Goal: Information Seeking & Learning: Find specific fact

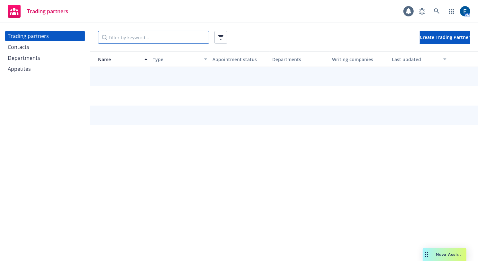
click at [113, 34] on input "Filter by keyword..." at bounding box center [153, 37] width 111 height 13
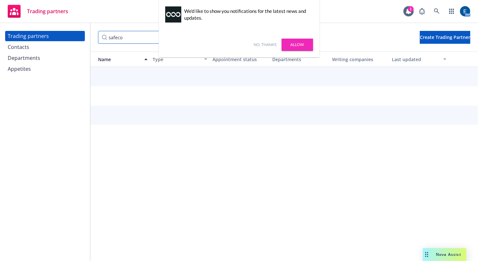
type input "safeco"
click at [264, 42] on link "No, thanks" at bounding box center [265, 45] width 23 height 6
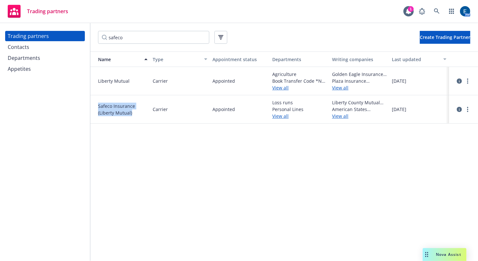
drag, startPoint x: 133, startPoint y: 102, endPoint x: 96, endPoint y: 93, distance: 38.4
click at [98, 103] on span "Safeco Insurance (Liberty Mutual)" at bounding box center [123, 110] width 50 height 14
copy span "Safeco Insurance (Liberty Mutual)"
click at [137, 116] on div "Name Type Appointment status Departments Writing companies Last updated Liberty…" at bounding box center [284, 157] width 388 height 213
click at [284, 113] on link "View all" at bounding box center [299, 116] width 55 height 7
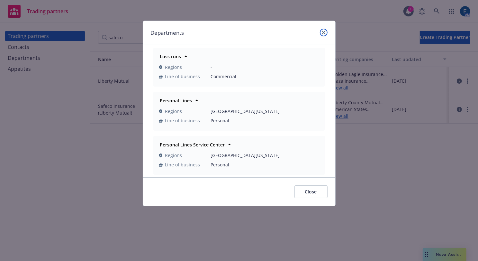
drag, startPoint x: 326, startPoint y: 29, endPoint x: 319, endPoint y: 38, distance: 11.2
click at [326, 31] on icon "close" at bounding box center [324, 33] width 4 height 4
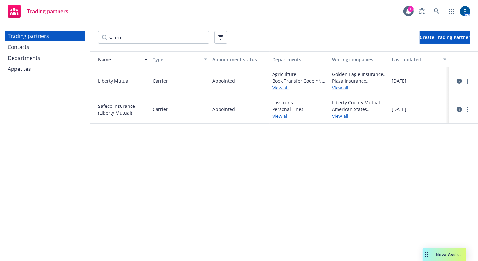
drag, startPoint x: 199, startPoint y: 120, endPoint x: 232, endPoint y: 29, distance: 97.1
click at [200, 111] on div "Name Type Appointment status Departments Writing companies Last updated Liberty…" at bounding box center [284, 157] width 388 height 213
